Goal: Task Accomplishment & Management: Use online tool/utility

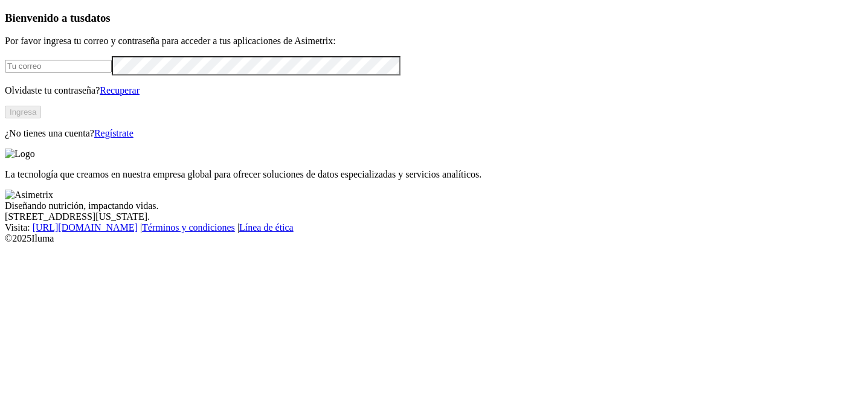
type input "[PERSON_NAME][EMAIL_ADDRESS][PERSON_NAME][PERSON_NAME][DOMAIN_NAME]"
click at [41, 118] on button "Ingresa" at bounding box center [23, 112] width 36 height 13
